Goal: Information Seeking & Learning: Learn about a topic

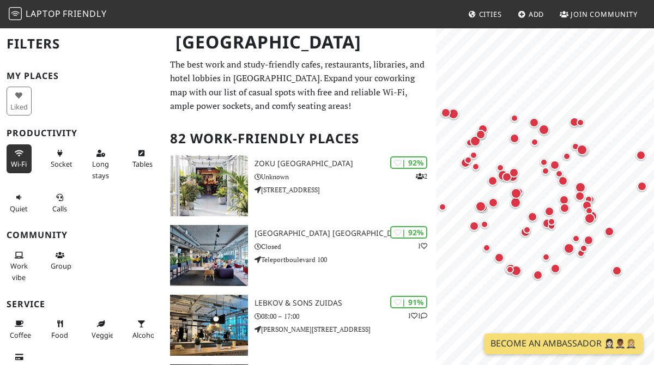
click at [15, 162] on span "Wi-Fi" at bounding box center [19, 164] width 16 height 10
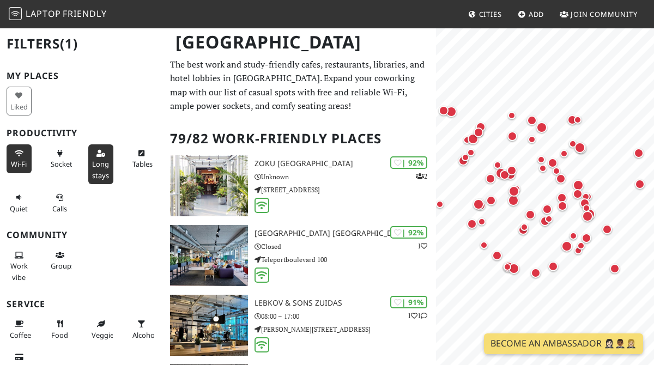
click at [102, 161] on span "Long stays" at bounding box center [100, 169] width 17 height 21
click at [56, 207] on span "Calls" at bounding box center [59, 209] width 15 height 10
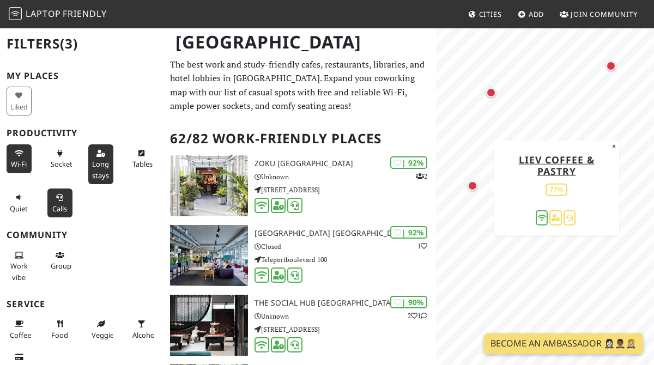
click at [472, 188] on div "Map marker" at bounding box center [472, 186] width 10 height 10
click at [57, 209] on span "Calls" at bounding box center [59, 209] width 15 height 10
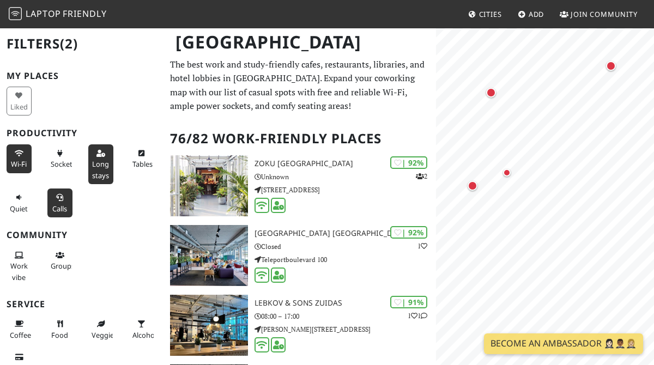
click at [57, 203] on button "Calls" at bounding box center [59, 202] width 25 height 29
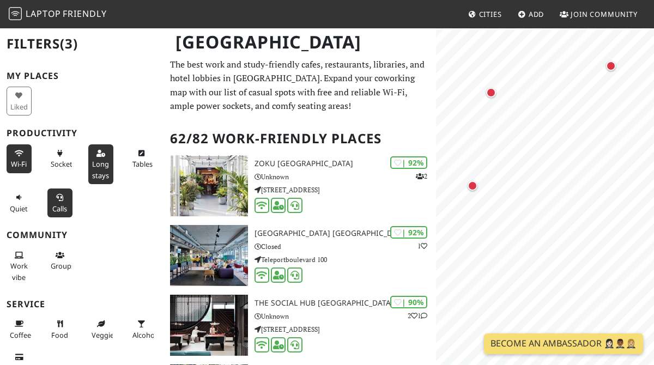
click at [57, 203] on button "Calls" at bounding box center [59, 202] width 25 height 29
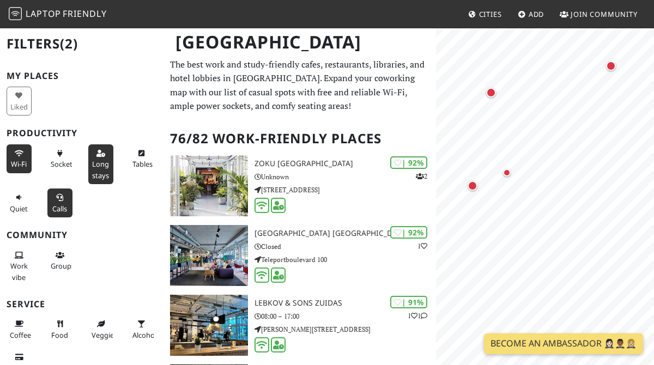
click at [57, 203] on button "Calls" at bounding box center [59, 202] width 25 height 29
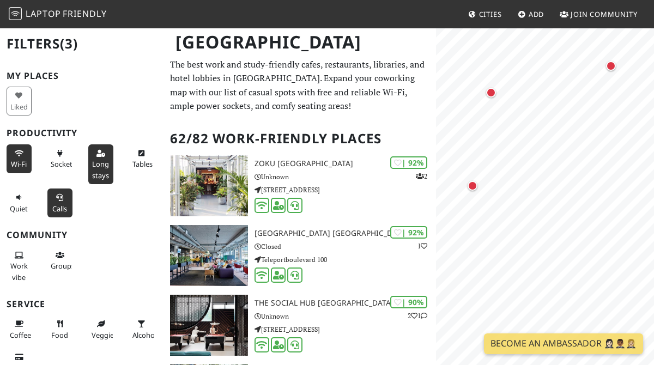
click at [57, 203] on button "Calls" at bounding box center [59, 202] width 25 height 29
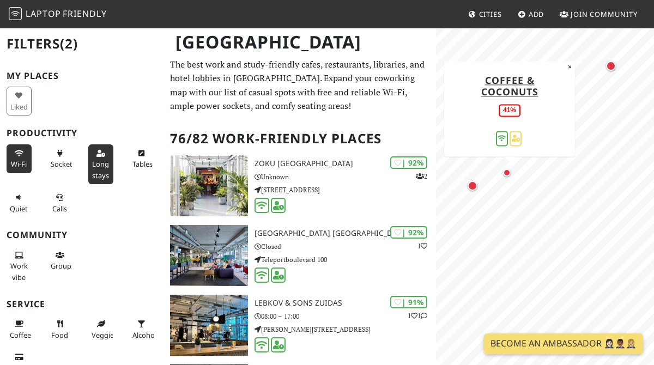
click at [507, 176] on div "Map marker" at bounding box center [509, 175] width 13 height 13
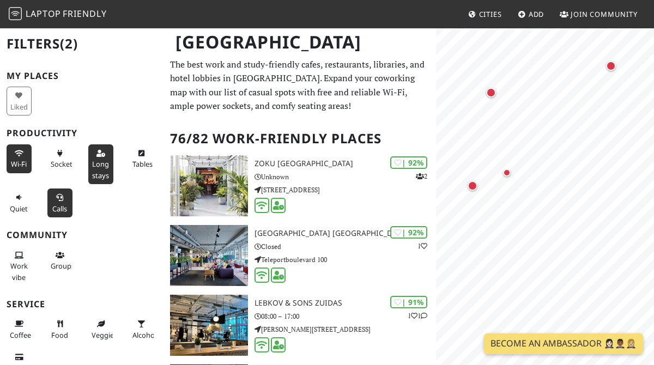
click at [54, 212] on span "Calls" at bounding box center [59, 209] width 15 height 10
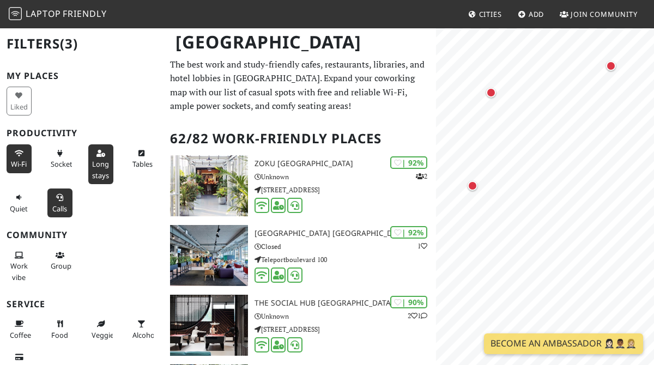
click at [112, 164] on button "Long stays" at bounding box center [100, 164] width 25 height 40
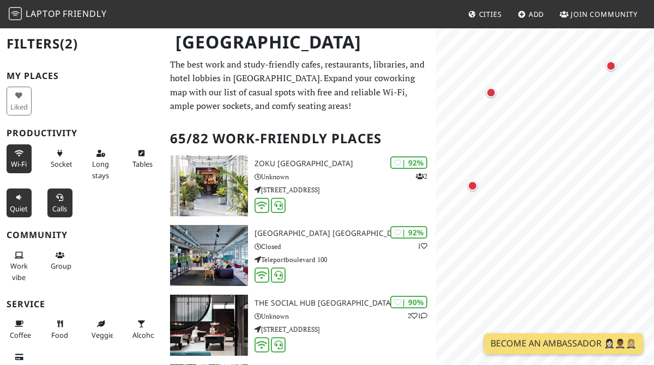
click at [19, 212] on span "Quiet" at bounding box center [19, 209] width 18 height 10
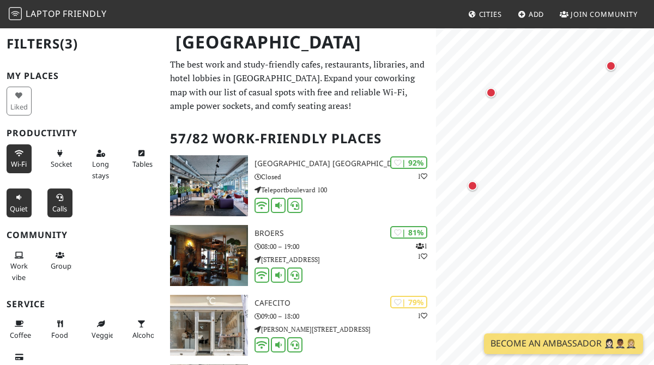
click at [19, 212] on span "Quiet" at bounding box center [19, 209] width 18 height 10
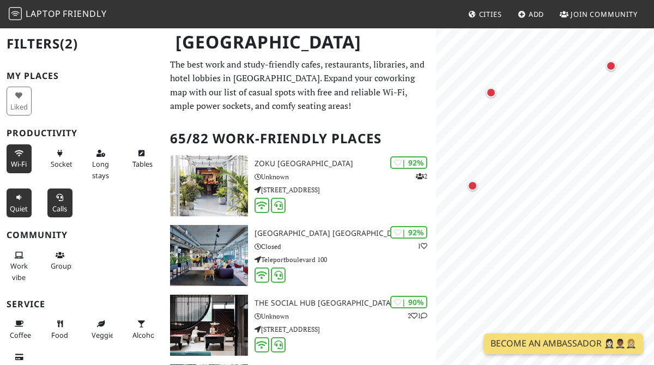
click at [19, 212] on span "Quiet" at bounding box center [19, 209] width 18 height 10
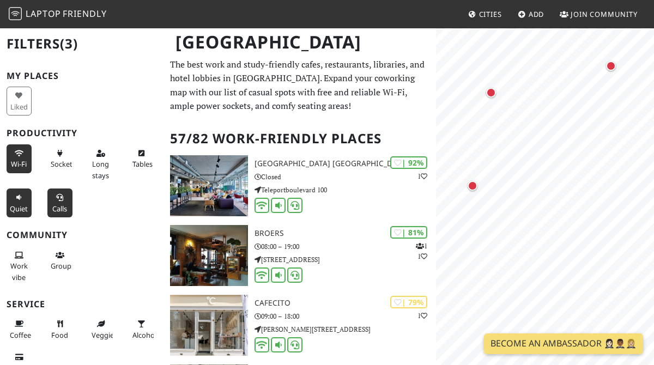
click at [19, 212] on span "Quiet" at bounding box center [19, 209] width 18 height 10
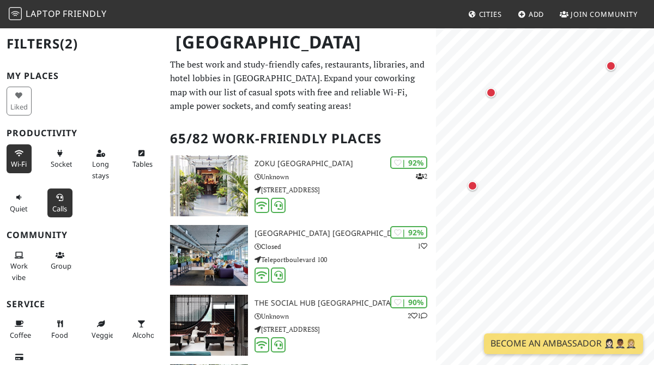
click at [123, 209] on div "Wi-Fi Sockets Long stays Tables Quiet Calls" at bounding box center [81, 180] width 163 height 77
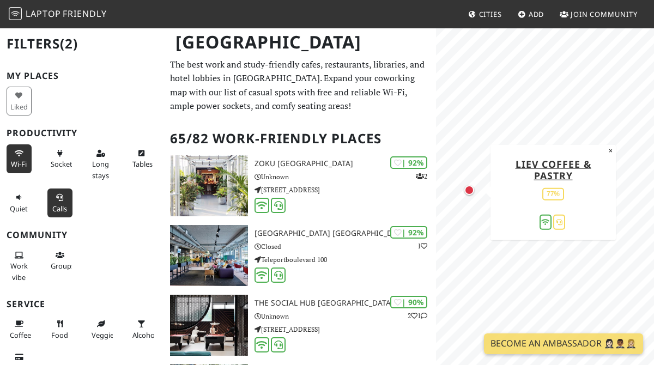
click at [466, 194] on div "Map marker" at bounding box center [471, 192] width 14 height 14
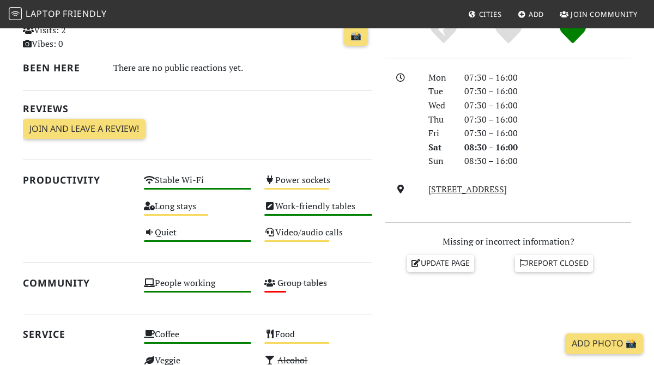
scroll to position [289, 0]
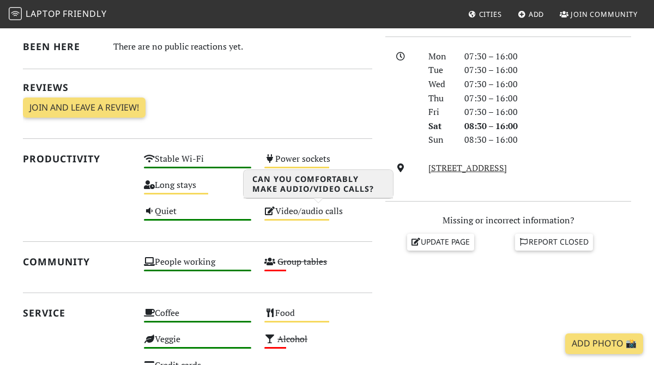
click at [308, 219] on div "Medium" at bounding box center [296, 220] width 65 height 2
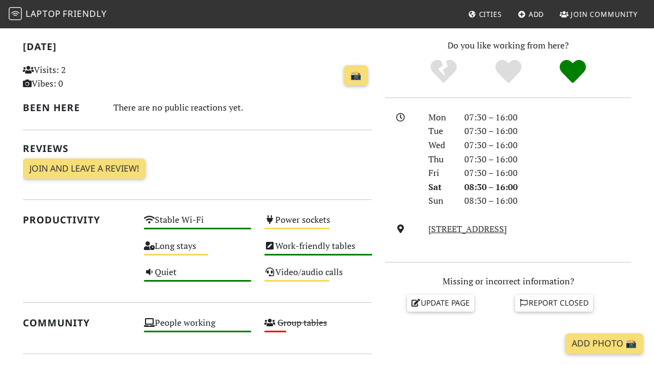
scroll to position [0, 0]
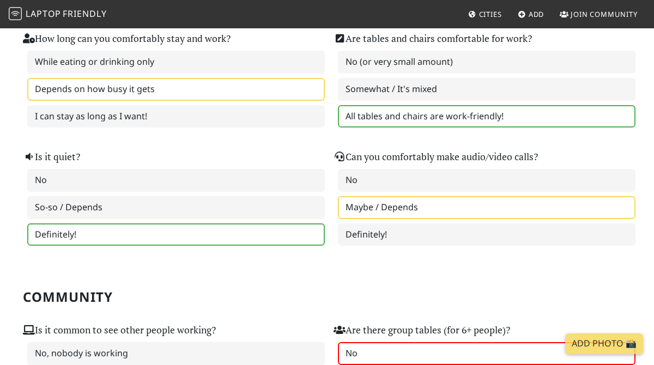
scroll to position [345, 0]
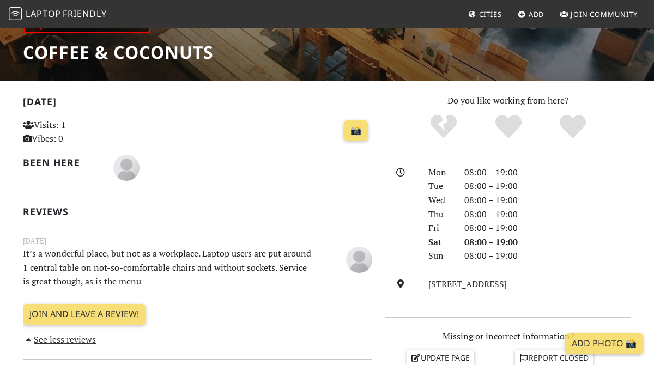
scroll to position [174, 0]
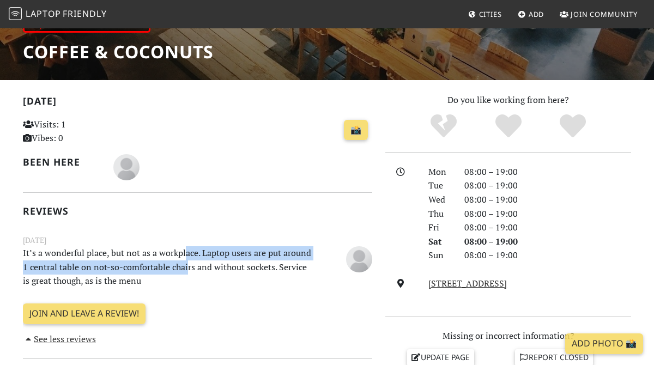
drag, startPoint x: 182, startPoint y: 254, endPoint x: 186, endPoint y: 263, distance: 9.5
click at [186, 263] on p "It’s a wonderful place, but not as a workplace. Laptop users are put around 1 c…" at bounding box center [167, 267] width 302 height 42
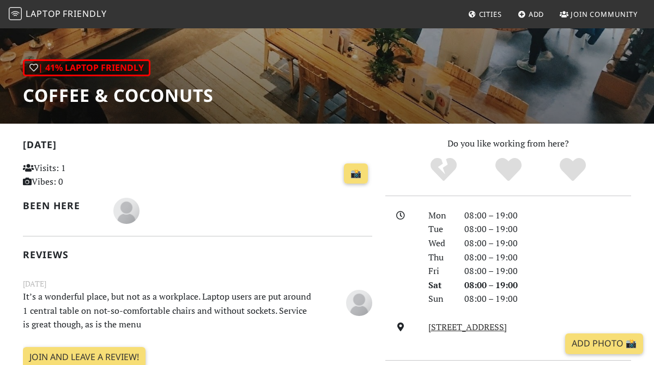
scroll to position [0, 0]
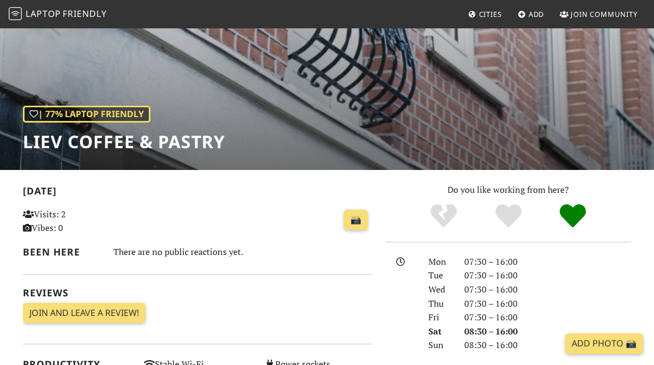
scroll to position [81, 0]
